Goal: Use online tool/utility: Utilize a website feature to perform a specific function

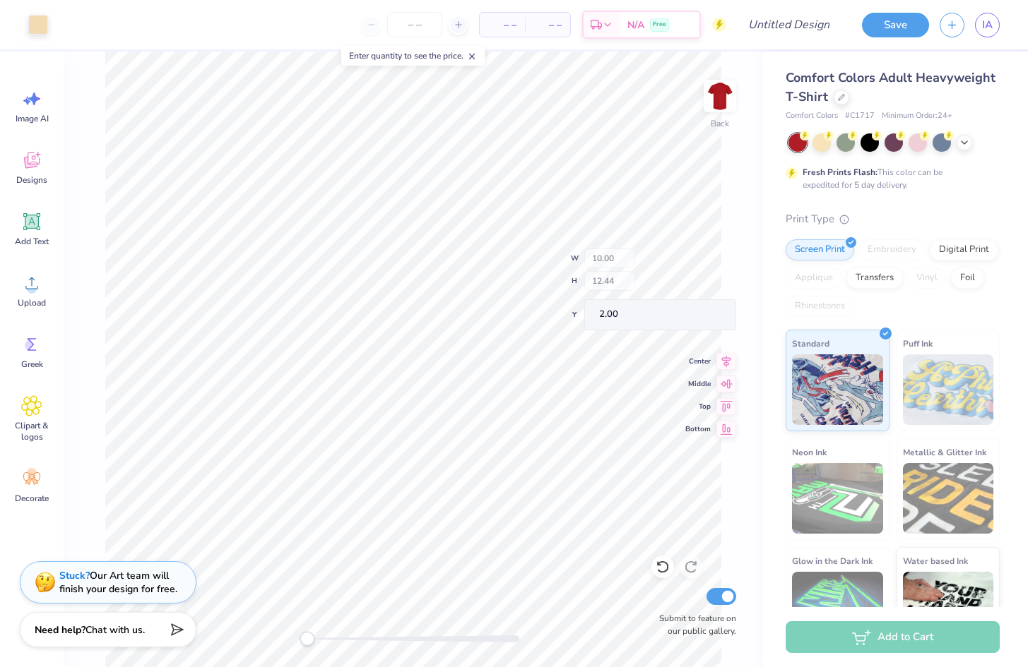
type input "9.93"
type input "2.25"
type input "7.10"
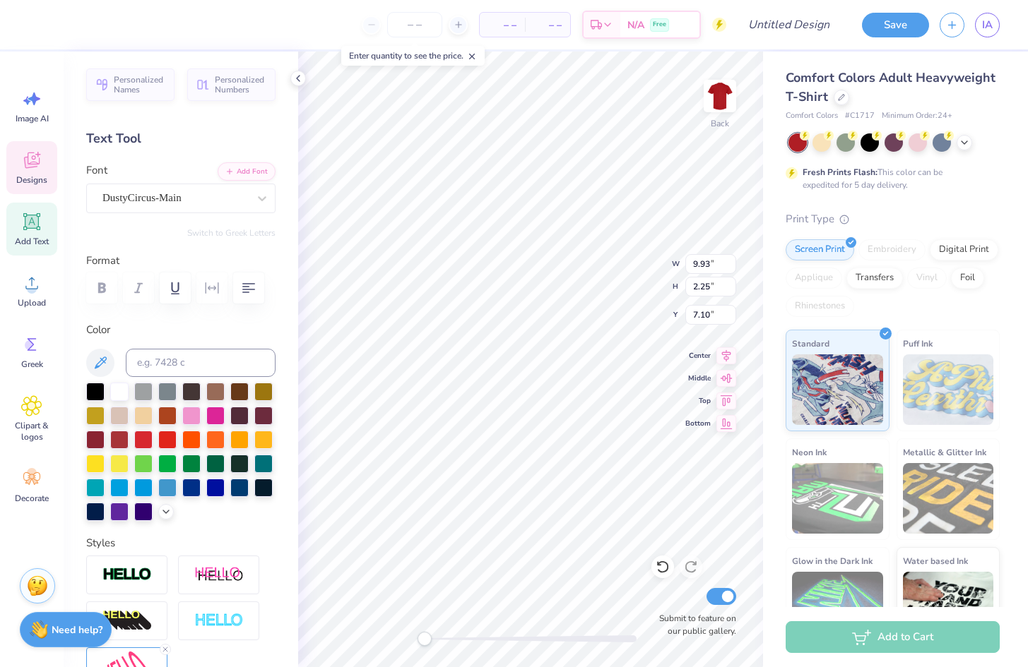
scroll to position [0, 1]
type textarea "KAPPA"
type input "5.27"
type input "2.91"
type input "9.64"
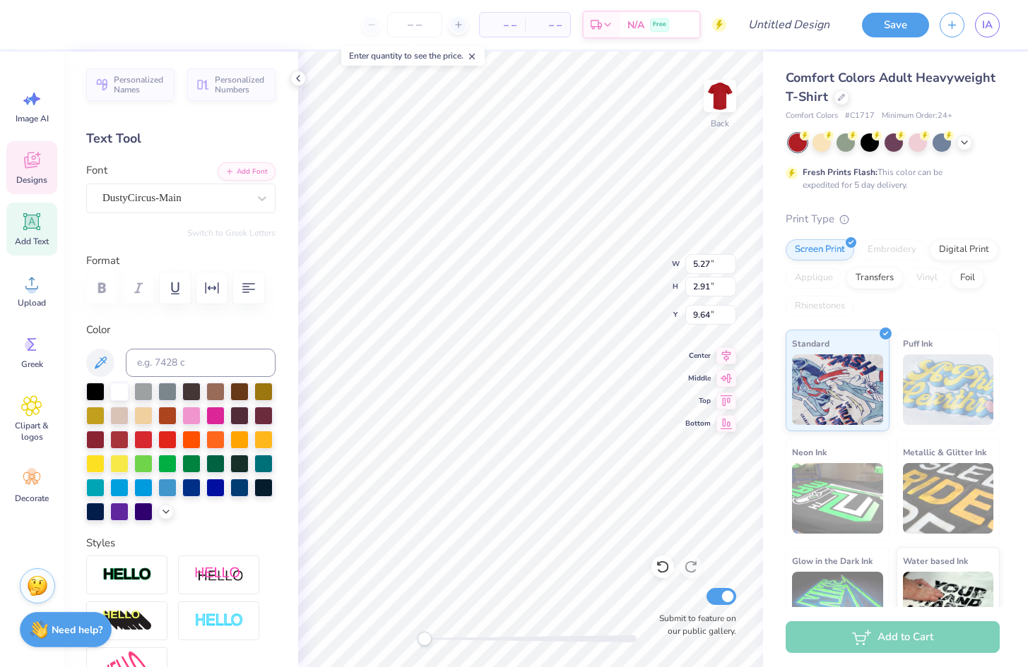
type textarea "XI"
type textarea "I"
type input "2.20"
type input "2.54"
type input "3.64"
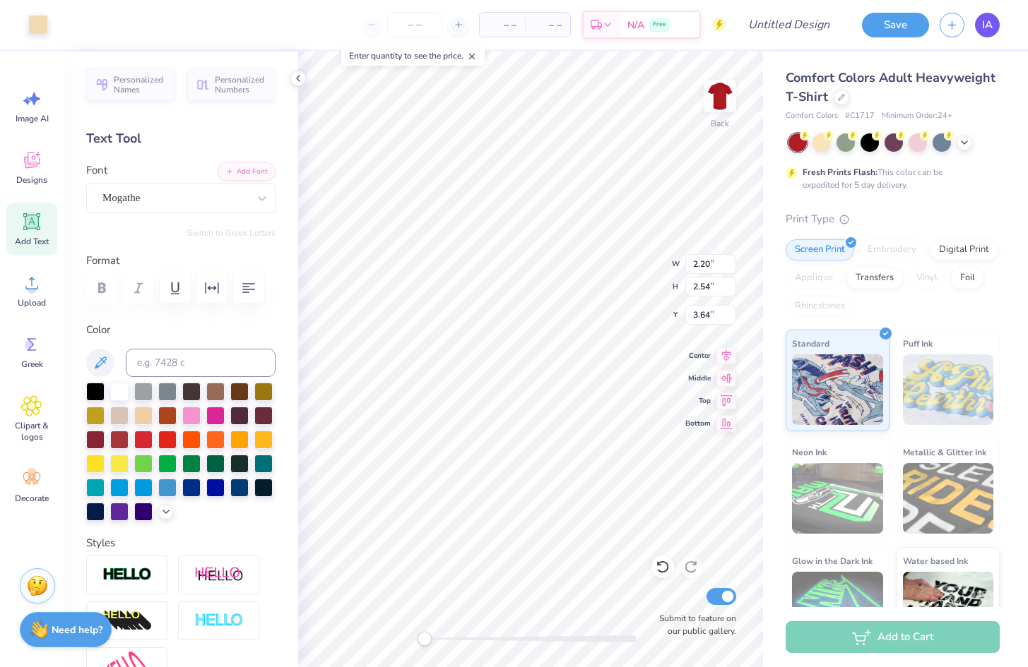
click at [987, 27] on span "IA" at bounding box center [987, 25] width 11 height 16
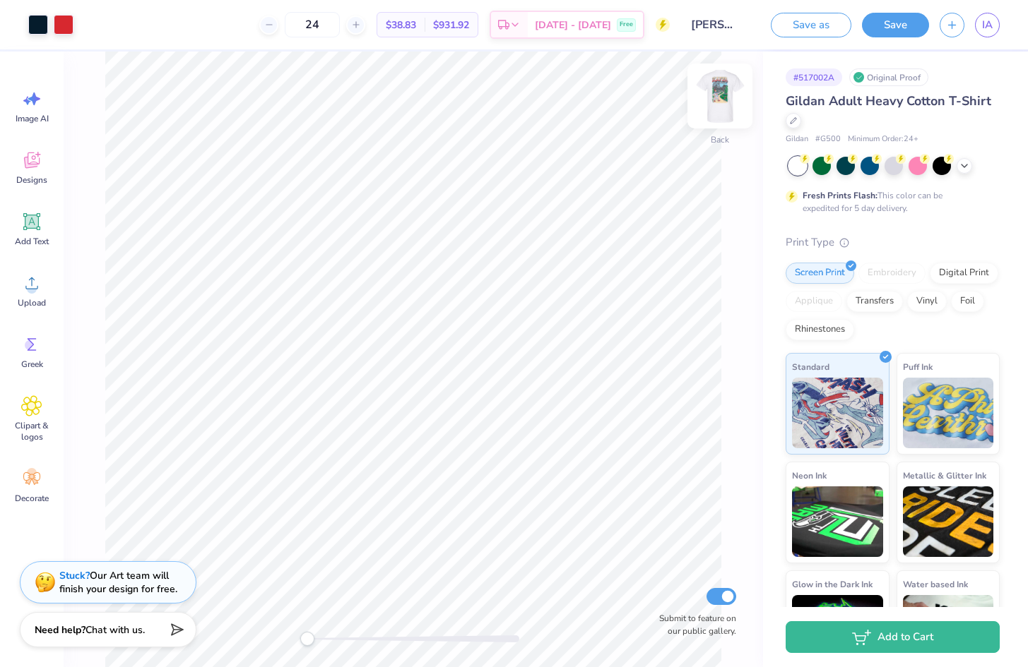
click at [722, 100] on img at bounding box center [719, 96] width 56 height 56
